Goal: Find specific page/section: Find specific page/section

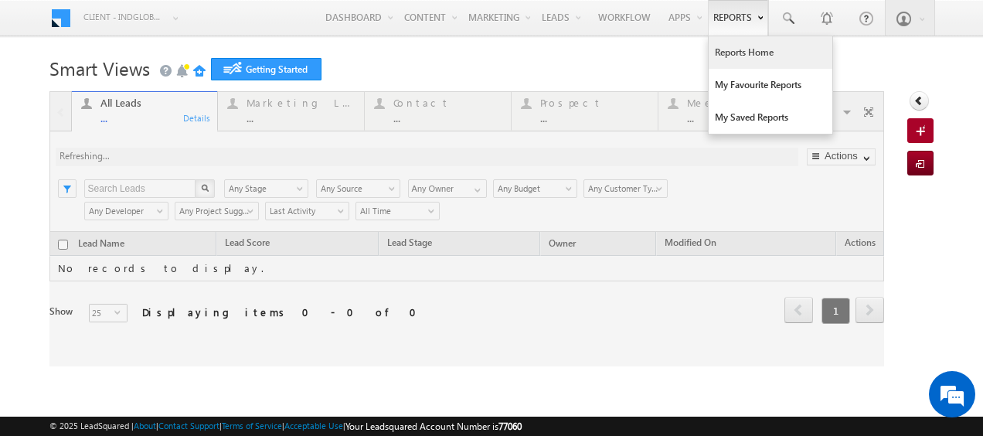
click at [722, 53] on link "Reports Home" at bounding box center [771, 52] width 124 height 32
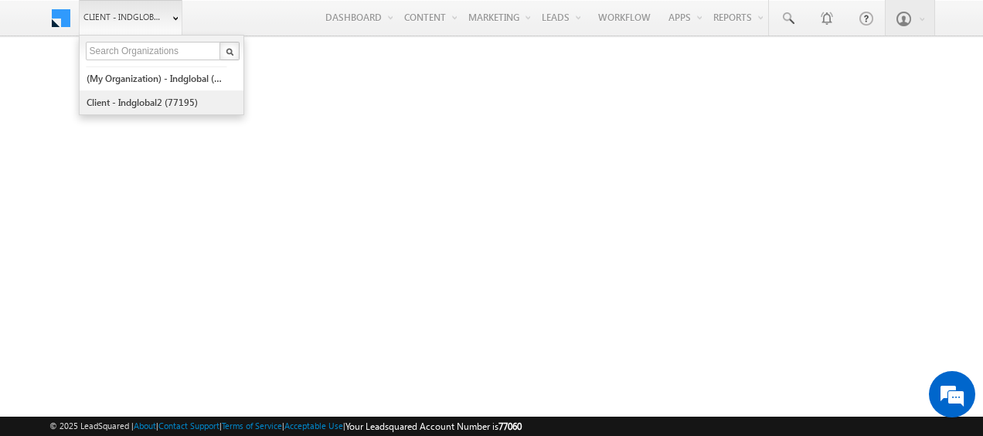
click at [149, 100] on link "Client - indglobal2 (77195)" at bounding box center [156, 102] width 141 height 24
